Goal: Navigation & Orientation: Find specific page/section

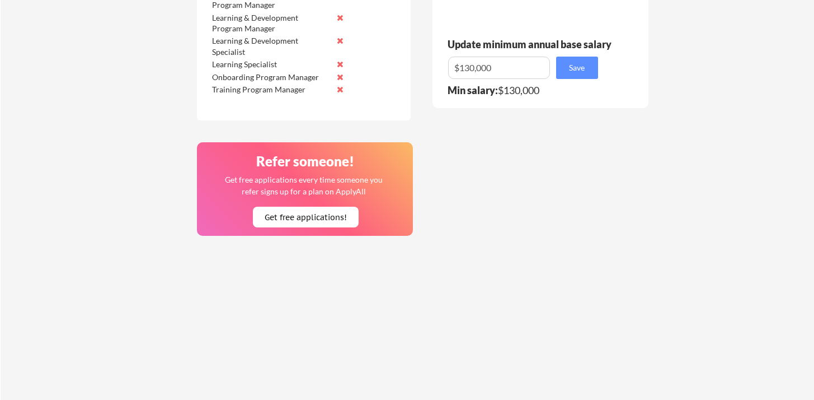
scroll to position [758, 0]
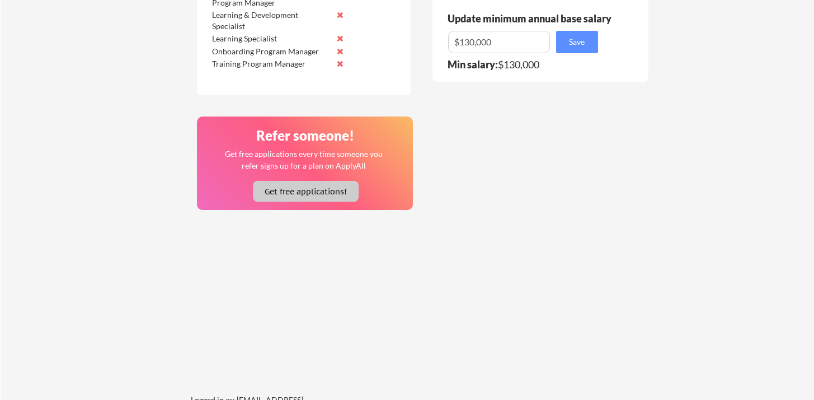
click at [303, 196] on button "Get free applications!" at bounding box center [306, 191] width 106 height 21
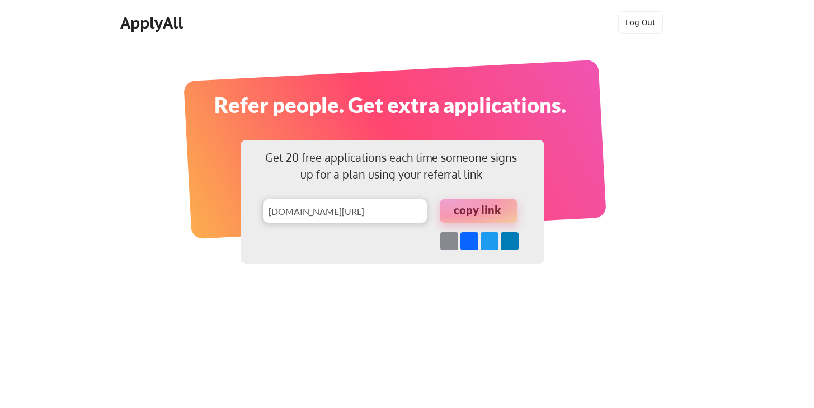
click at [472, 209] on div at bounding box center [479, 211] width 78 height 25
click at [158, 23] on div "ApplyAll" at bounding box center [153, 22] width 66 height 19
